Goal: Navigation & Orientation: Find specific page/section

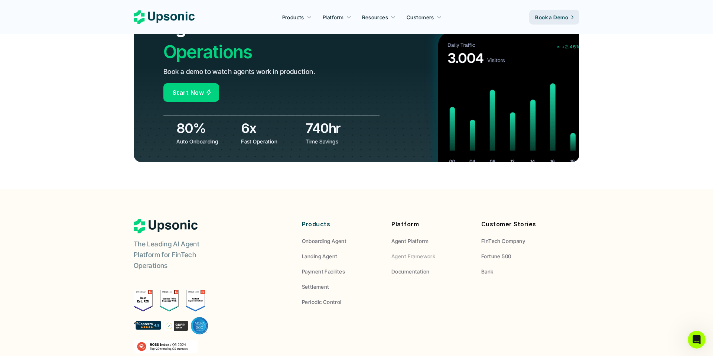
scroll to position [2748, 0]
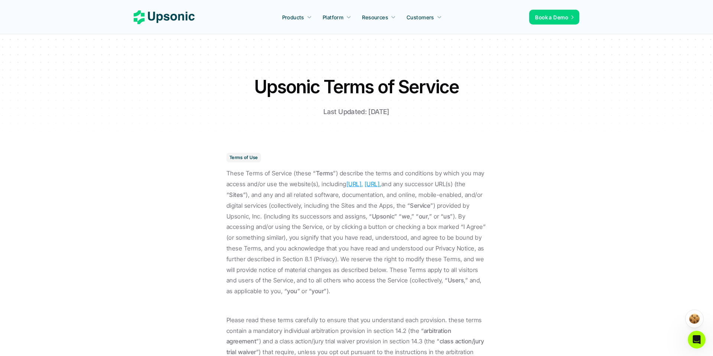
click at [155, 20] on icon at bounding box center [164, 17] width 61 height 14
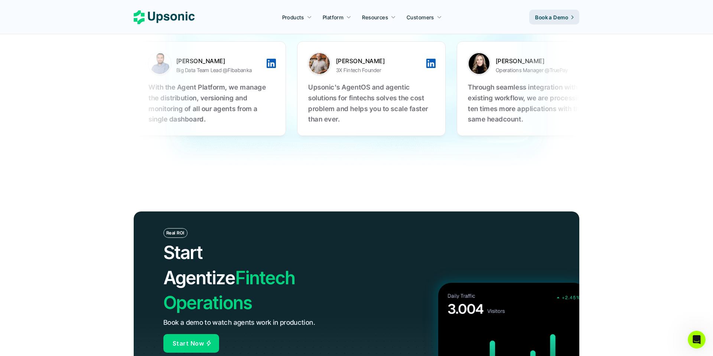
scroll to position [2472, 0]
